Goal: Information Seeking & Learning: Learn about a topic

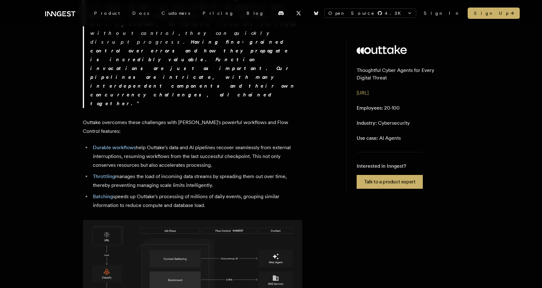
scroll to position [807, 0]
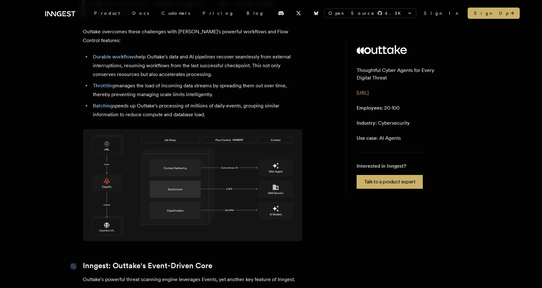
click at [185, 261] on link "Inngest: Outtake's Event-Driven Core" at bounding box center [148, 265] width 130 height 9
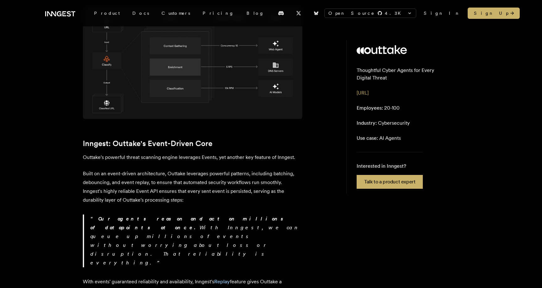
scroll to position [928, 0]
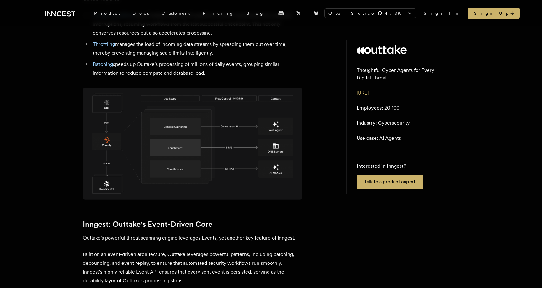
scroll to position [848, 0]
click at [41, 111] on div "Customer story - Outtake Securing the Internet: How Outtake's AI Agents Dismant…" at bounding box center [271, 27] width 502 height 1669
click at [41, 112] on div "Customer story - Outtake Securing the Internet: How Outtake's AI Agents Dismant…" at bounding box center [271, 27] width 502 height 1669
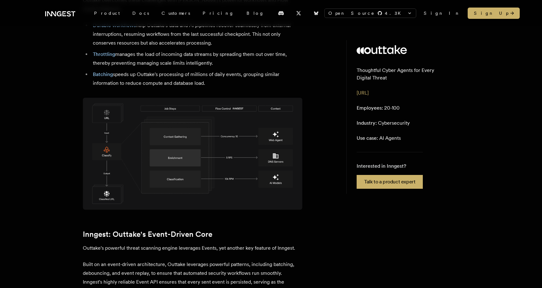
scroll to position [838, 0]
click at [42, 119] on div "Customer story - Outtake Securing the Internet: How Outtake's AI Agents Dismant…" at bounding box center [271, 37] width 502 height 1669
click at [44, 125] on div "Customer story - Outtake Securing the Internet: How Outtake's AI Agents Dismant…" at bounding box center [271, 37] width 502 height 1669
